Goal: Find specific page/section: Find specific page/section

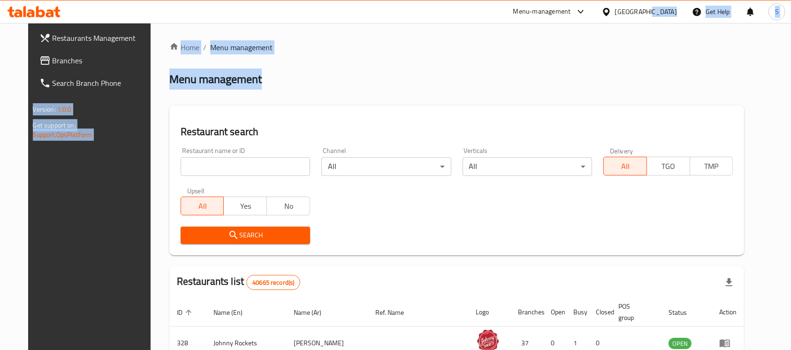
drag, startPoint x: 623, startPoint y: 53, endPoint x: 646, endPoint y: 15, distance: 45.0
click at [646, 23] on div "​ Menu-management [GEOGRAPHIC_DATA] Get Help S Restaurants Management Branches …" at bounding box center [395, 186] width 791 height 327
click at [646, 15] on div "[GEOGRAPHIC_DATA]" at bounding box center [646, 12] width 62 height 10
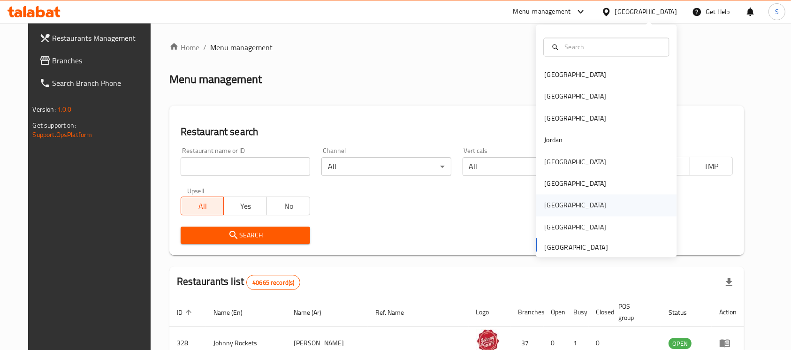
click at [575, 204] on div "[GEOGRAPHIC_DATA]" at bounding box center [606, 206] width 141 height 22
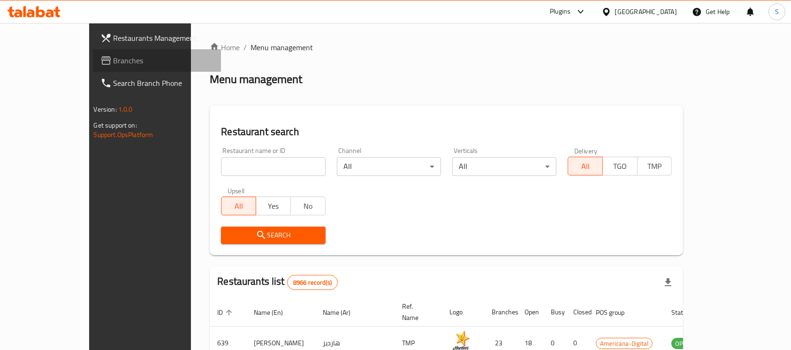
click at [114, 66] on span "Branches" at bounding box center [164, 60] width 100 height 11
